Goal: Find specific page/section: Find specific page/section

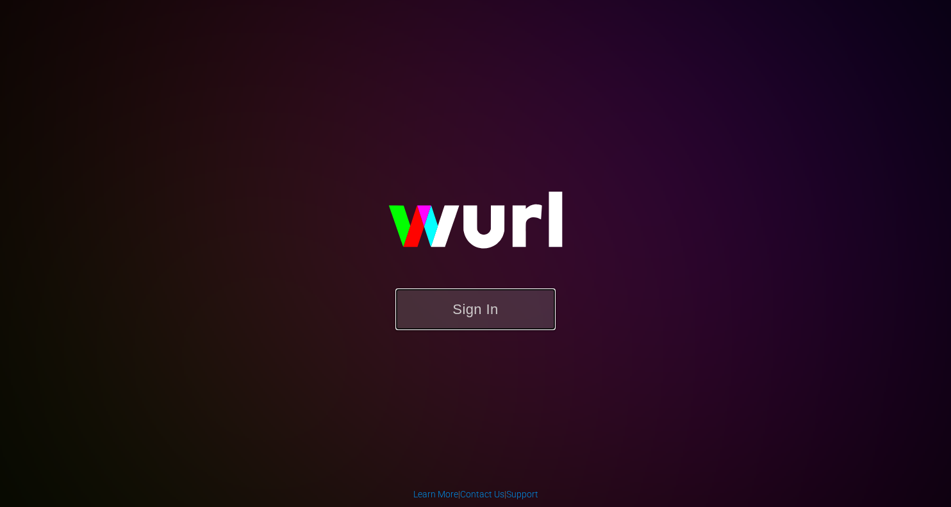
click at [478, 299] on button "Sign In" at bounding box center [475, 309] width 160 height 42
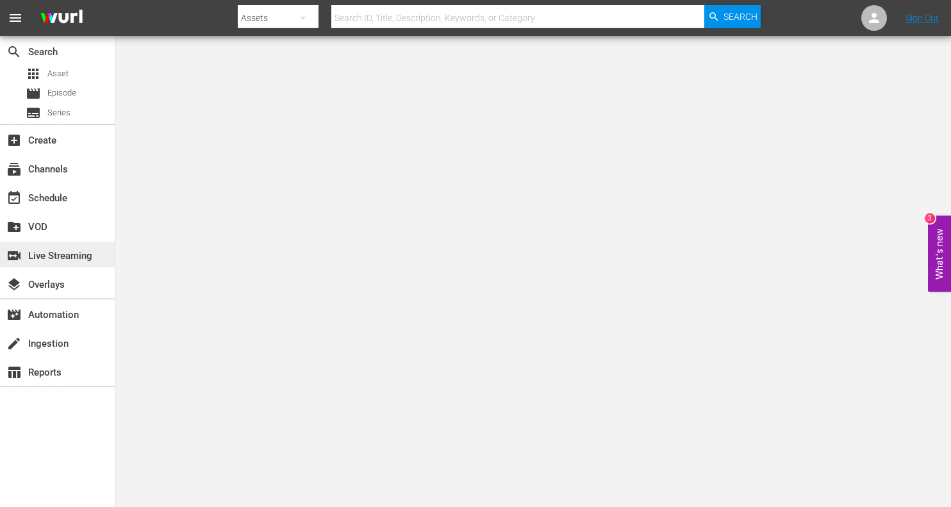
click at [67, 255] on div "switch_video Live Streaming" at bounding box center [36, 254] width 72 height 12
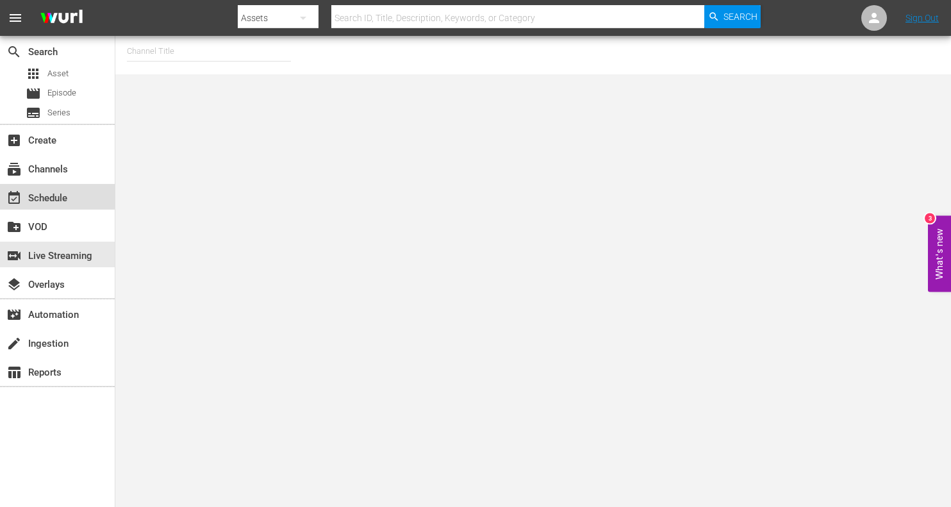
click at [61, 201] on div "event_available Schedule" at bounding box center [36, 196] width 72 height 12
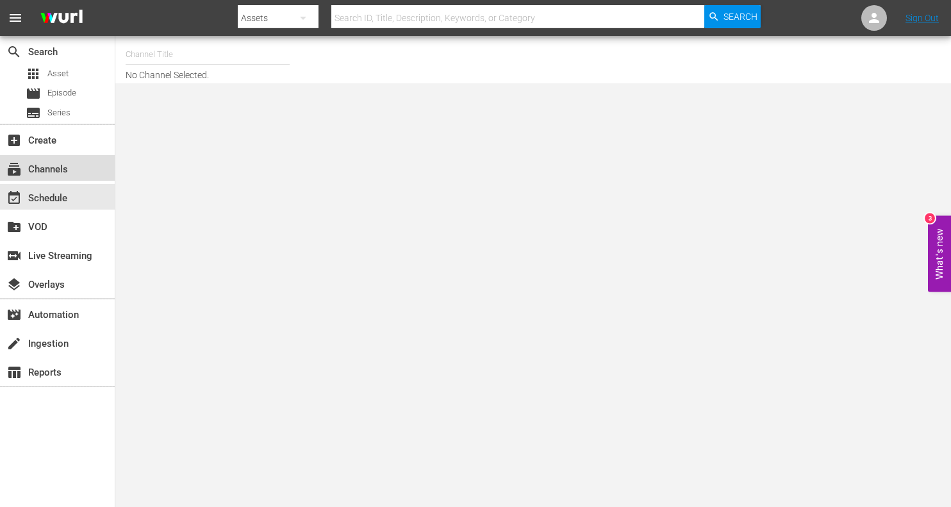
click at [63, 171] on div "subscriptions Channels" at bounding box center [36, 167] width 72 height 12
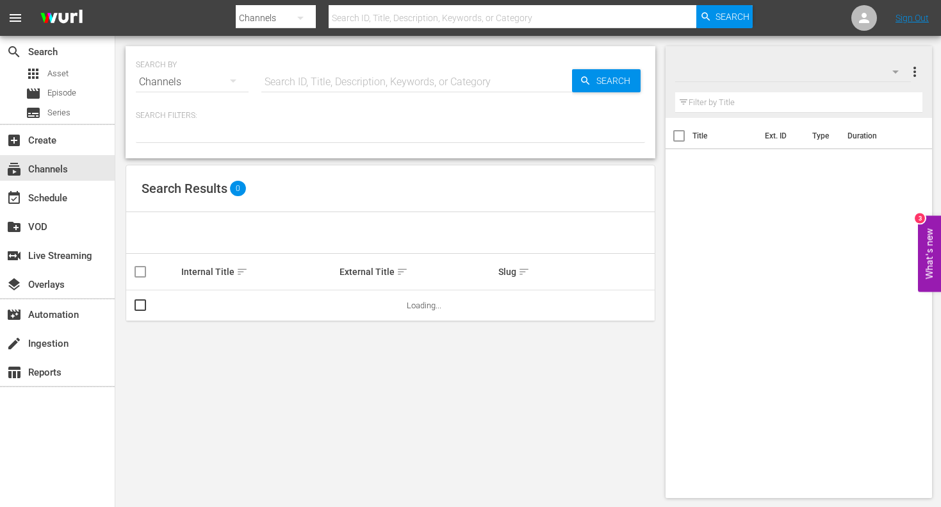
click at [258, 83] on div "SEARCH BY Search By Channels Search ID, Title, Description, Keywords, or Catego…" at bounding box center [390, 74] width 509 height 46
click at [280, 80] on input "text" at bounding box center [416, 82] width 311 height 31
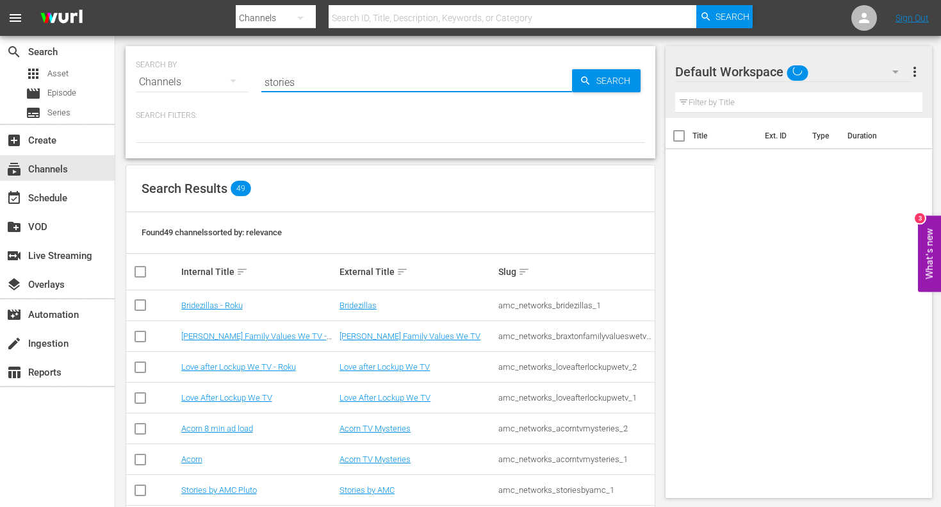
type input "stories"
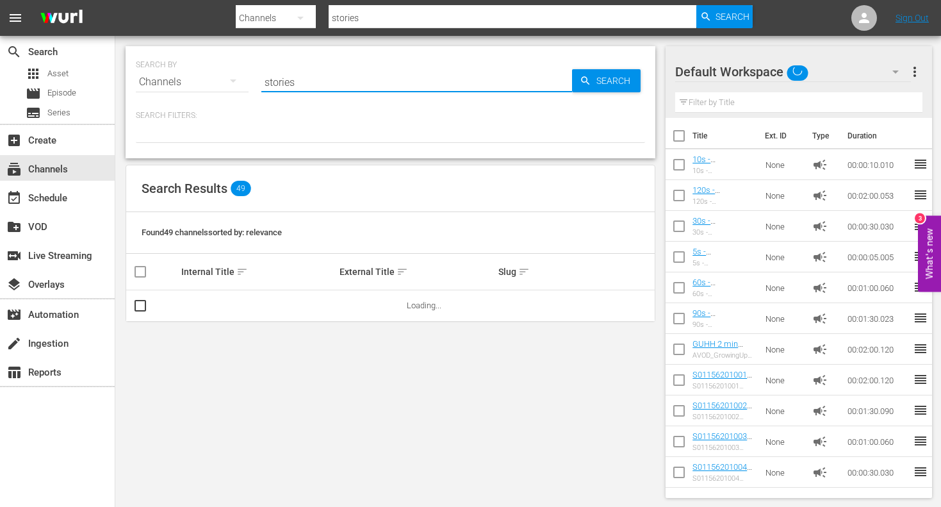
click at [335, 158] on div "SEARCH BY Search By Channels Search ID, Title, Description, Keywords, or Catego…" at bounding box center [391, 102] width 530 height 112
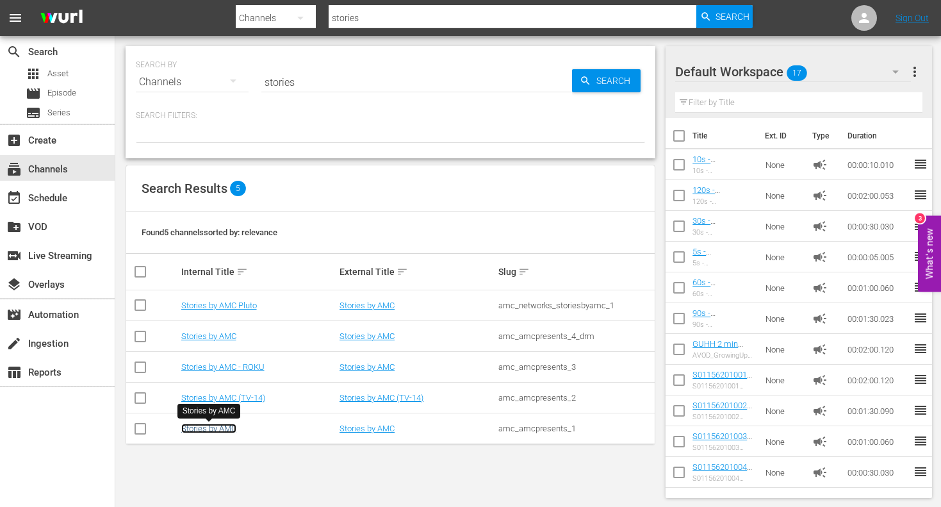
click at [222, 424] on link "Stories by AMC" at bounding box center [208, 429] width 55 height 10
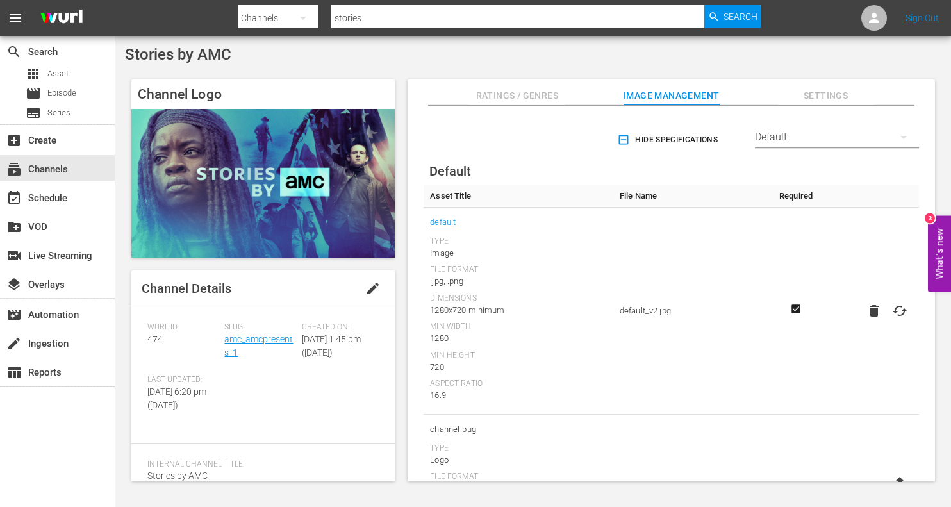
drag, startPoint x: 87, startPoint y: 461, endPoint x: 151, endPoint y: 404, distance: 86.2
click at [87, 461] on div "search Search apps Asset movie Episode subtitles Series add_box Create subscrip…" at bounding box center [57, 289] width 115 height 507
